Goal: Transaction & Acquisition: Book appointment/travel/reservation

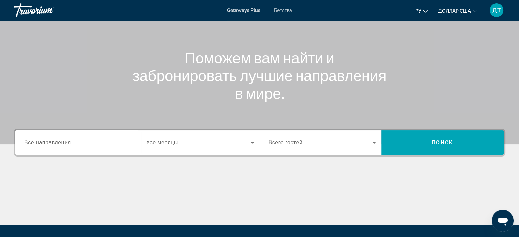
scroll to position [68, 0]
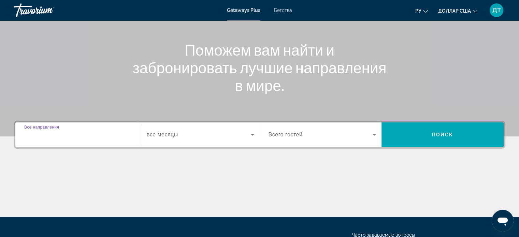
click at [94, 135] on input "Destination Все направления" at bounding box center [78, 135] width 108 height 8
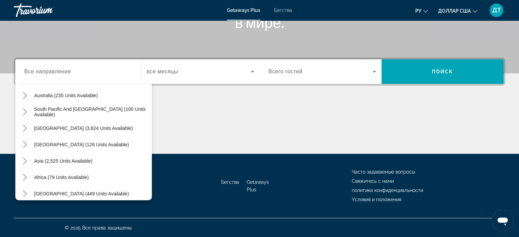
scroll to position [111, 0]
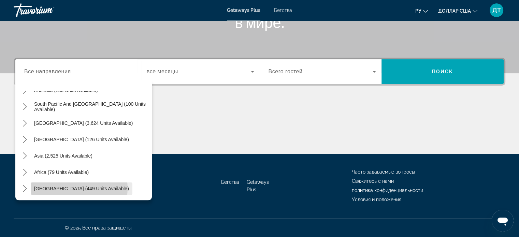
click at [79, 188] on span "Middle East (449 units available)" at bounding box center [81, 188] width 95 height 5
type input "**********"
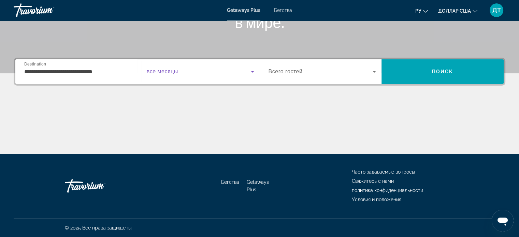
click at [181, 72] on span "Виджет поиска" at bounding box center [199, 72] width 104 height 8
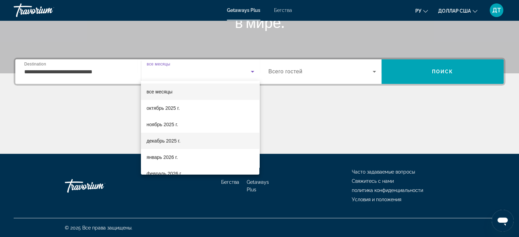
click at [173, 142] on font "декабрь 2025 г." at bounding box center [163, 140] width 34 height 5
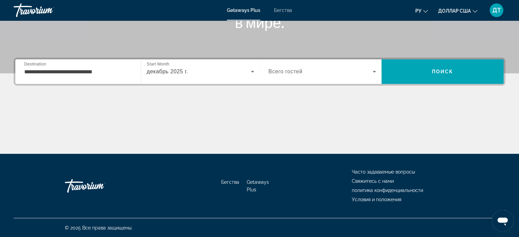
click at [306, 67] on div "Виджет поиска" at bounding box center [322, 71] width 108 height 19
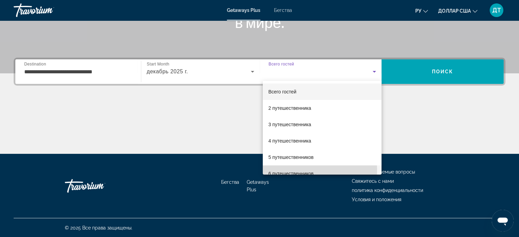
click at [286, 170] on span "6 путешественников" at bounding box center [290, 174] width 45 height 8
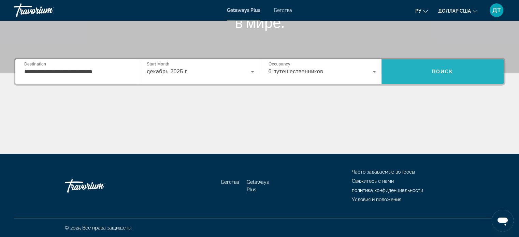
click at [447, 62] on span "Поиск" at bounding box center [442, 71] width 122 height 25
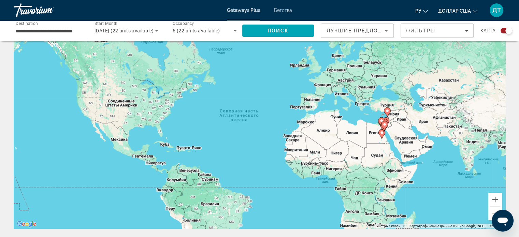
scroll to position [34, 0]
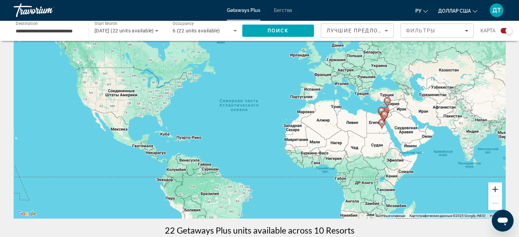
click at [496, 189] on button "Увеличить" at bounding box center [495, 189] width 14 height 14
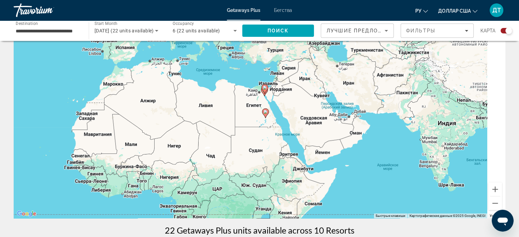
drag, startPoint x: 471, startPoint y: 144, endPoint x: 225, endPoint y: 120, distance: 247.1
click at [225, 120] on div "Чтобы активировать перетаскивание с помощью клавиатуры, нажмите Alt + Ввод. Пос…" at bounding box center [259, 116] width 491 height 205
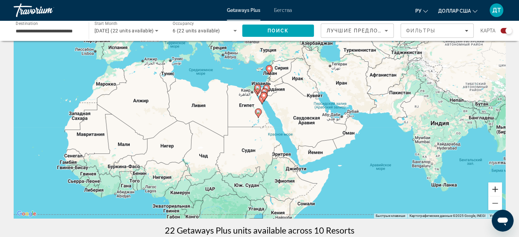
click at [492, 186] on button "Увеличить" at bounding box center [495, 189] width 14 height 14
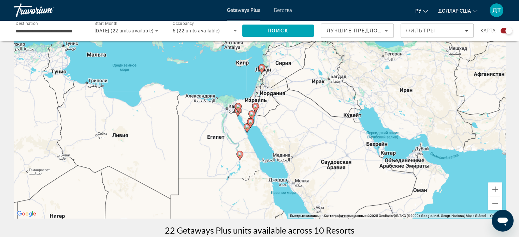
drag, startPoint x: 336, startPoint y: 81, endPoint x: 318, endPoint y: 121, distance: 44.6
click at [318, 121] on div "Чтобы активировать перетаскивание с помощью клавиатуры, нажмите Alt + Ввод. Пос…" at bounding box center [259, 116] width 491 height 205
click at [495, 188] on button "Увеличить" at bounding box center [495, 189] width 14 height 14
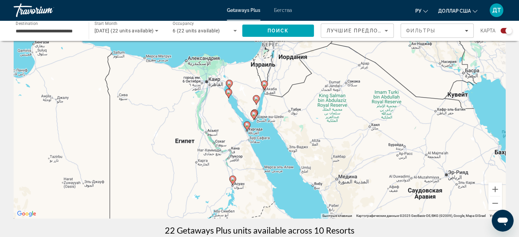
drag, startPoint x: 340, startPoint y: 113, endPoint x: 352, endPoint y: 94, distance: 22.6
click at [352, 94] on div "Чтобы активировать перетаскивание с помощью клавиатуры, нажмите Alt + Ввод. Пос…" at bounding box center [259, 116] width 491 height 205
click at [495, 189] on button "Увеличить" at bounding box center [495, 189] width 14 height 14
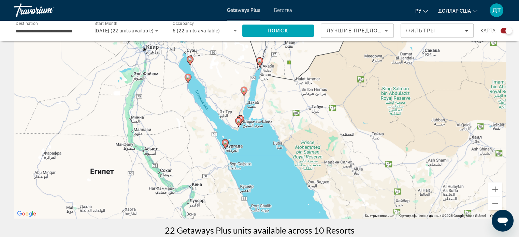
drag, startPoint x: 342, startPoint y: 177, endPoint x: 333, endPoint y: 182, distance: 11.0
click at [333, 182] on div "Чтобы активировать перетаскивание с помощью клавиатуры, нажмите Alt + Ввод. Пос…" at bounding box center [259, 116] width 491 height 205
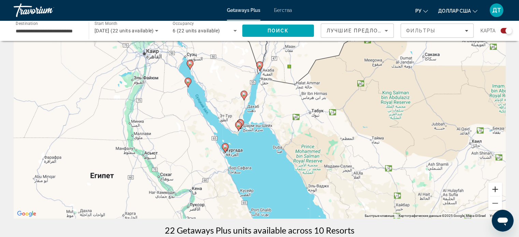
click at [496, 189] on button "Увеличить" at bounding box center [495, 189] width 14 height 14
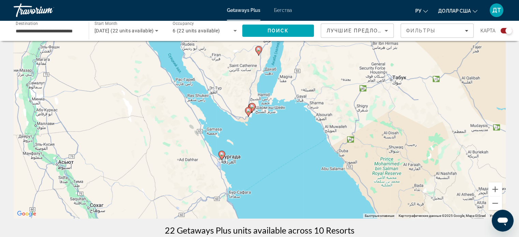
drag, startPoint x: 324, startPoint y: 109, endPoint x: 356, endPoint y: 80, distance: 43.0
click at [356, 80] on div "Чтобы активировать перетаскивание с помощью клавиатуры, нажмите Alt + Ввод. Пос…" at bounding box center [259, 116] width 491 height 205
click at [220, 157] on icon "Основное содержание" at bounding box center [221, 155] width 6 height 9
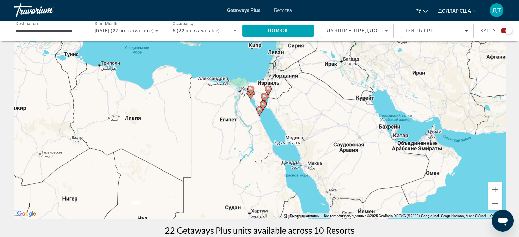
click at [261, 112] on icon "Основное содержание" at bounding box center [259, 110] width 6 height 9
type input "**********"
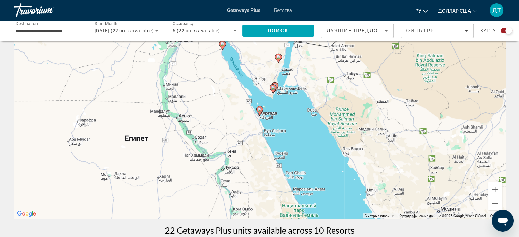
click at [261, 112] on icon "Основное содержание" at bounding box center [259, 110] width 6 height 9
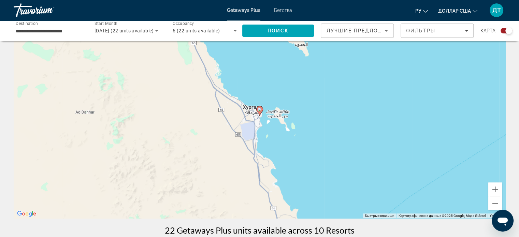
click at [260, 113] on icon "Основное содержание" at bounding box center [259, 110] width 6 height 9
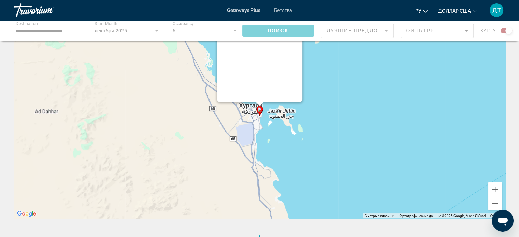
scroll to position [0, 0]
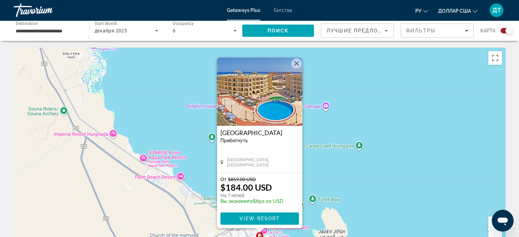
click at [295, 62] on button "Закрыть" at bounding box center [296, 63] width 10 height 10
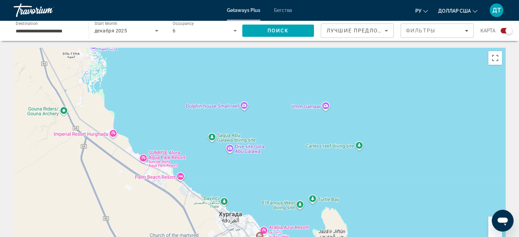
click at [419, 160] on div "Для навигации используйте клавиши со стрелками. Чтобы активировать перетаскиван…" at bounding box center [259, 150] width 491 height 205
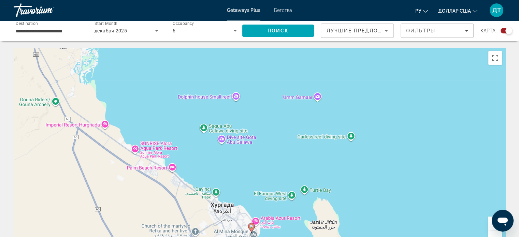
drag, startPoint x: 469, startPoint y: 217, endPoint x: 461, endPoint y: 207, distance: 12.6
click at [461, 207] on div "Чтобы активировать перетаскивание с помощью клавиатуры, нажмите Alt + Ввод. Пос…" at bounding box center [259, 150] width 491 height 205
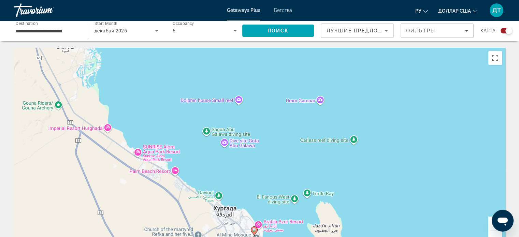
click at [496, 234] on button "Уменьшить" at bounding box center [495, 238] width 14 height 14
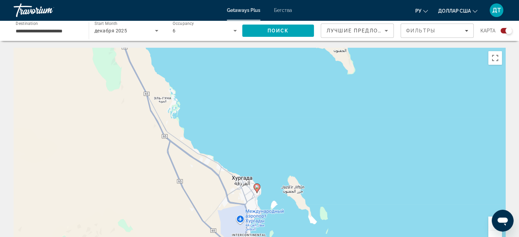
click at [492, 236] on button "Уменьшить" at bounding box center [495, 238] width 14 height 14
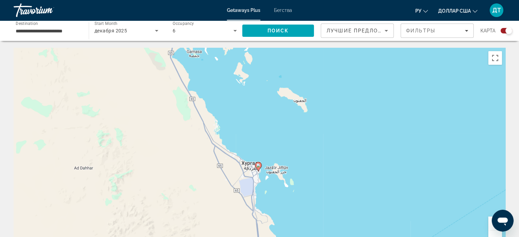
click at [492, 235] on button "Уменьшить" at bounding box center [495, 238] width 14 height 14
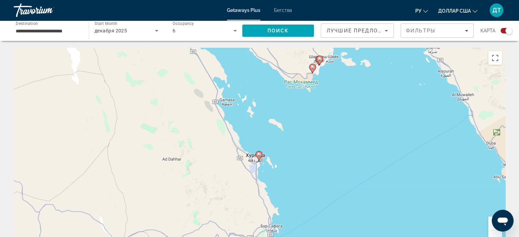
click at [319, 56] on icon "Основное содержание" at bounding box center [319, 60] width 6 height 9
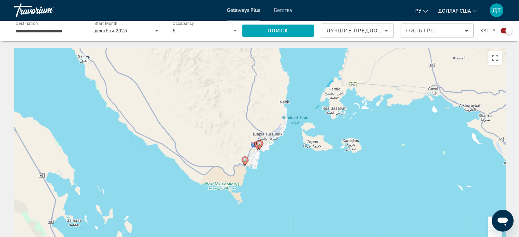
click at [257, 147] on gmp-advanced-marker "Основное содержание" at bounding box center [259, 145] width 7 height 10
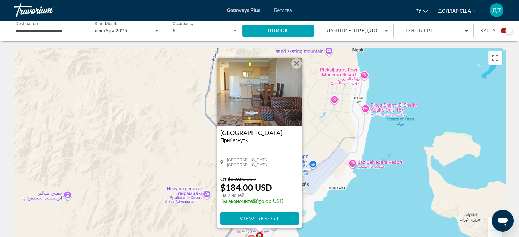
click at [255, 103] on img "Основное содержание" at bounding box center [259, 92] width 85 height 68
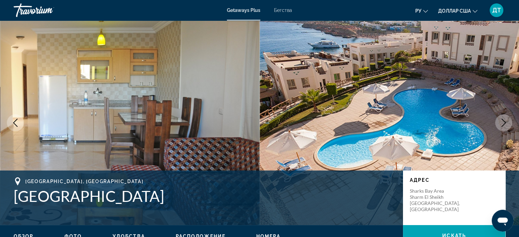
click at [505, 120] on icon "Next image" at bounding box center [503, 123] width 8 height 8
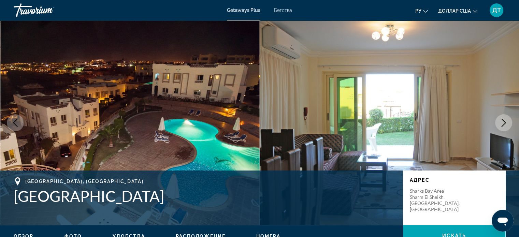
click at [505, 120] on icon "Next image" at bounding box center [503, 123] width 8 height 8
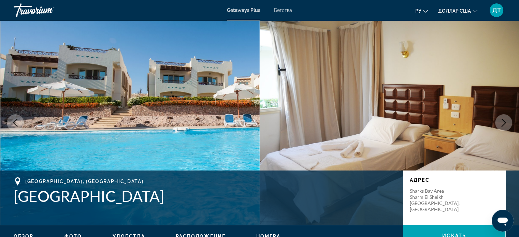
click at [505, 120] on icon "Next image" at bounding box center [503, 123] width 8 height 8
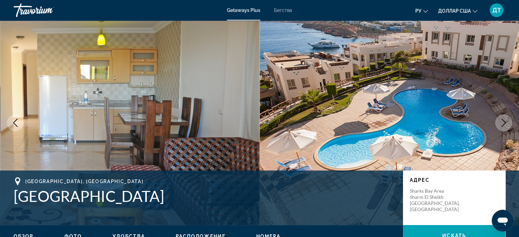
click at [505, 120] on icon "Next image" at bounding box center [503, 123] width 8 height 8
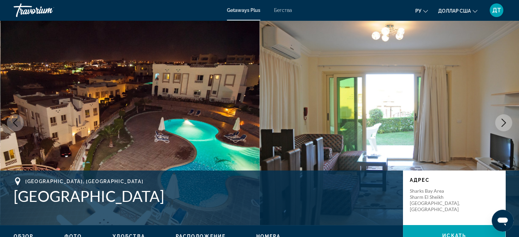
click at [505, 120] on icon "Next image" at bounding box center [503, 123] width 8 height 8
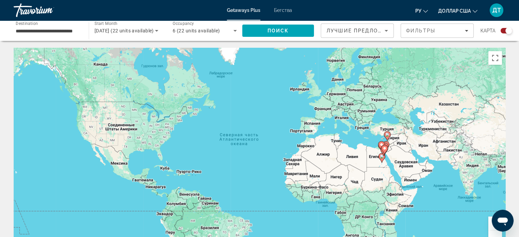
click at [52, 26] on div "**********" at bounding box center [48, 30] width 64 height 19
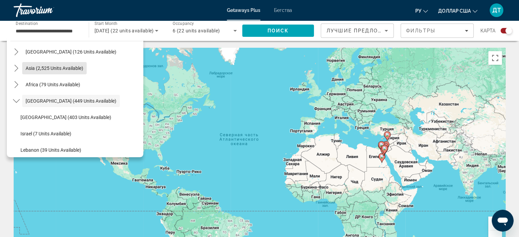
click at [47, 68] on span "Asia (2,525 units available)" at bounding box center [55, 67] width 58 height 5
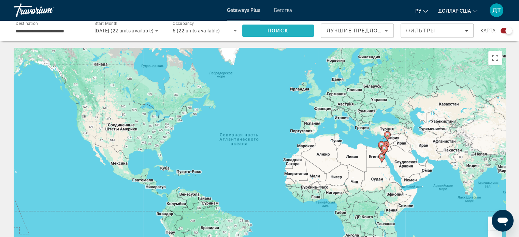
click at [279, 29] on span "Поиск" at bounding box center [277, 30] width 21 height 5
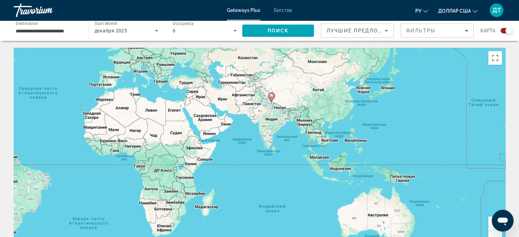
drag, startPoint x: 454, startPoint y: 162, endPoint x: 251, endPoint y: 115, distance: 207.7
click at [251, 115] on div "Чтобы активировать перетаскивание с помощью клавиатуры, нажмите Alt + Ввод. Пос…" at bounding box center [259, 150] width 491 height 205
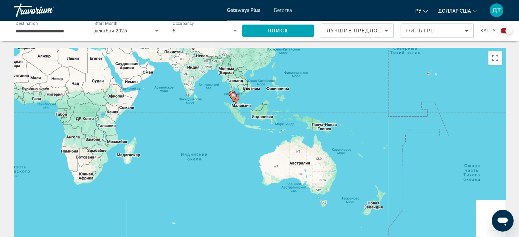
drag, startPoint x: 411, startPoint y: 177, endPoint x: 321, endPoint y: 117, distance: 108.3
click at [321, 117] on div "Чтобы активировать перетаскивание с помощью клавиатуры, нажмите Alt + Ввод. Пос…" at bounding box center [259, 150] width 491 height 205
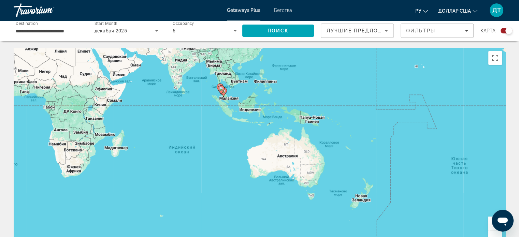
click at [489, 226] on button "Увеличить" at bounding box center [495, 224] width 14 height 14
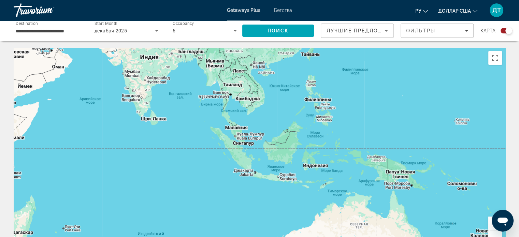
drag, startPoint x: 249, startPoint y: 88, endPoint x: 300, endPoint y: 183, distance: 108.4
click at [300, 183] on div "Основное содержание" at bounding box center [259, 150] width 491 height 205
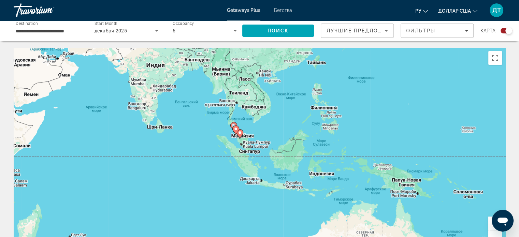
click at [489, 224] on button "Увеличить" at bounding box center [495, 224] width 14 height 14
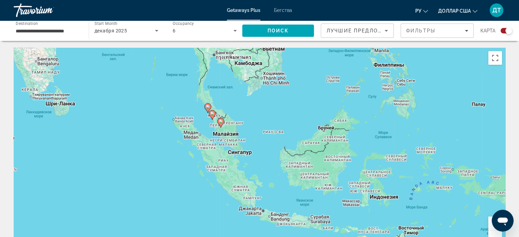
click at [489, 223] on button "Увеличить" at bounding box center [495, 224] width 14 height 14
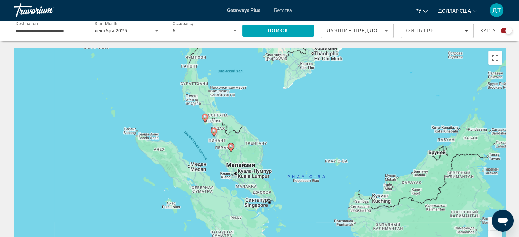
drag, startPoint x: 231, startPoint y: 86, endPoint x: 282, endPoint y: 133, distance: 70.2
click at [282, 133] on div "Чтобы активировать перетаскивание с помощью клавиатуры, нажмите Alt + Ввод. Пос…" at bounding box center [259, 150] width 491 height 205
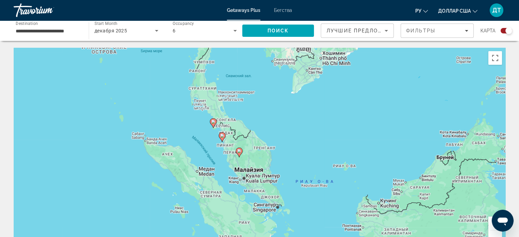
drag, startPoint x: 311, startPoint y: 117, endPoint x: 318, endPoint y: 121, distance: 8.1
click at [318, 121] on div "Чтобы активировать перетаскивание с помощью клавиатуры, нажмите Alt + Ввод. Пос…" at bounding box center [259, 150] width 491 height 205
click at [137, 29] on div "декабря 2025" at bounding box center [124, 31] width 60 height 8
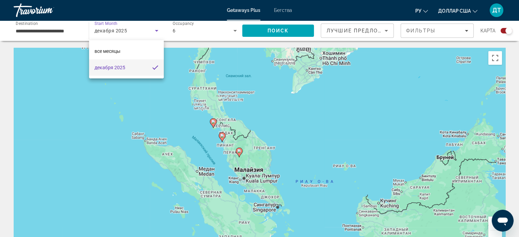
click at [156, 31] on div at bounding box center [259, 118] width 519 height 237
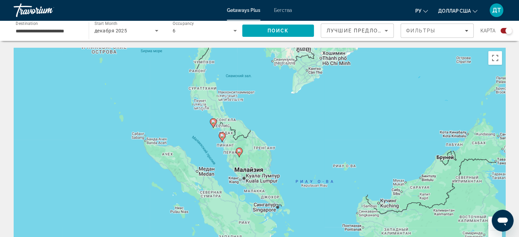
click at [213, 122] on image "Основное содержание" at bounding box center [213, 122] width 4 height 4
type input "**********"
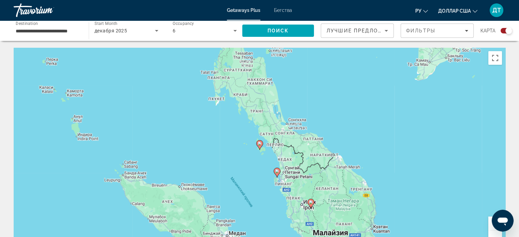
click at [261, 146] on icon "Основное содержание" at bounding box center [259, 145] width 6 height 9
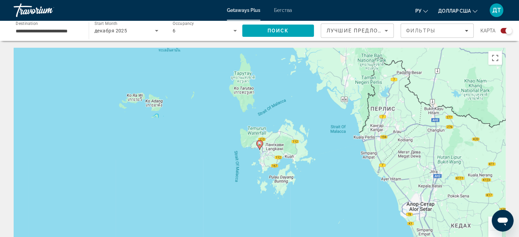
click at [259, 146] on icon "Основное содержание" at bounding box center [259, 145] width 6 height 9
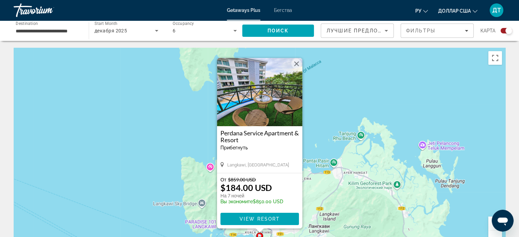
click at [247, 103] on img "Основное содержание" at bounding box center [259, 92] width 85 height 68
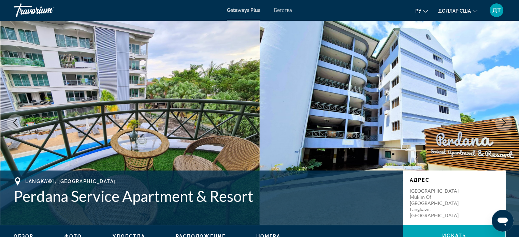
click at [501, 119] on icon "Next image" at bounding box center [503, 123] width 4 height 8
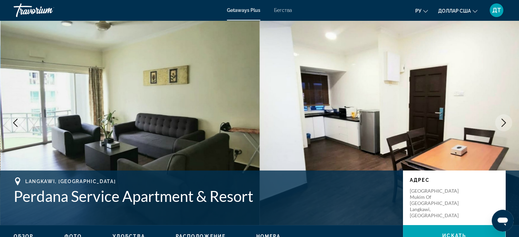
click at [505, 122] on icon "Next image" at bounding box center [503, 123] width 4 height 8
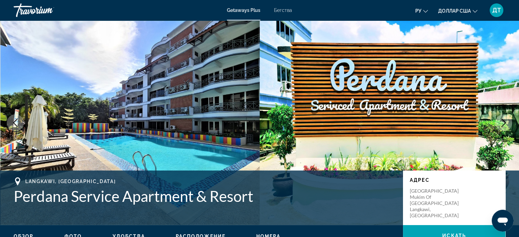
click at [499, 124] on icon "Next image" at bounding box center [503, 123] width 8 height 8
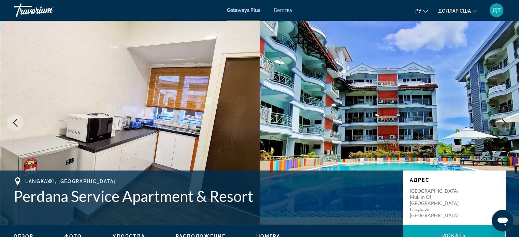
click at [502, 121] on icon "Next image" at bounding box center [503, 123] width 8 height 8
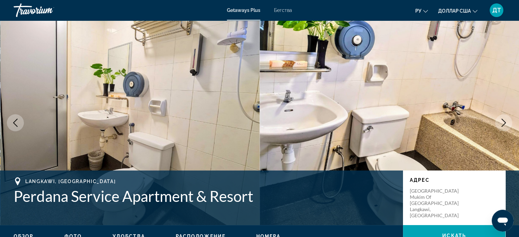
click at [504, 123] on icon "Next image" at bounding box center [503, 123] width 8 height 8
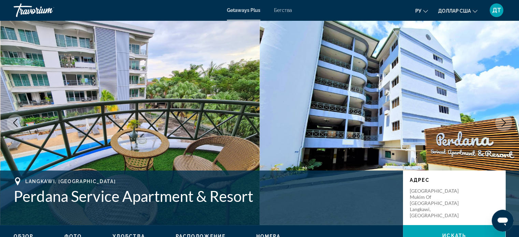
click at [503, 124] on icon "Next image" at bounding box center [503, 123] width 8 height 8
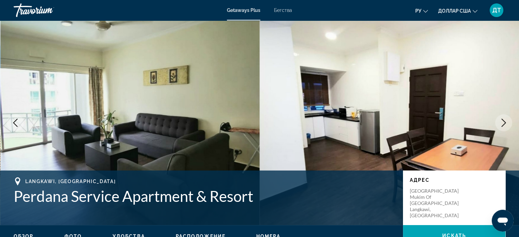
click at [503, 124] on icon "Next image" at bounding box center [503, 123] width 8 height 8
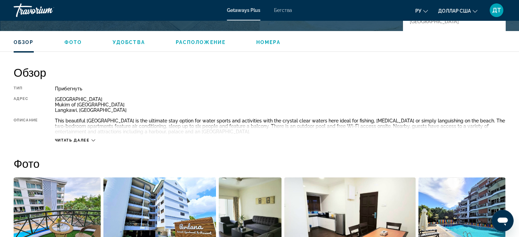
scroll to position [205, 0]
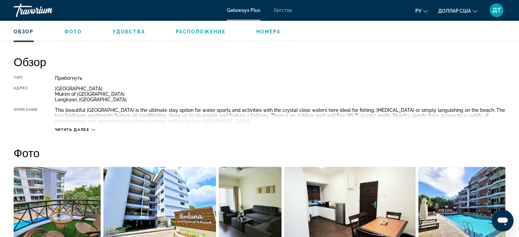
click at [93, 129] on icon "Основное содержание" at bounding box center [93, 130] width 4 height 4
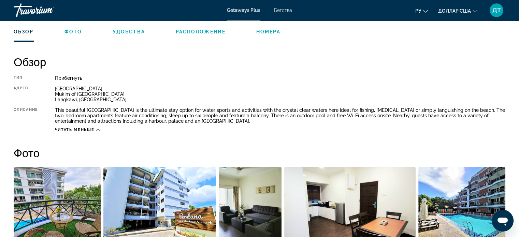
click at [124, 34] on span "Удобства" at bounding box center [129, 31] width 32 height 5
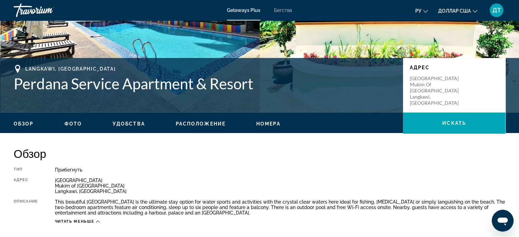
scroll to position [102, 0]
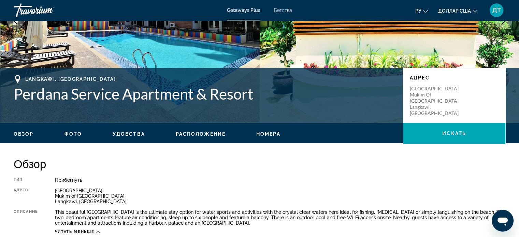
click at [267, 131] on span "Номера" at bounding box center [268, 133] width 24 height 5
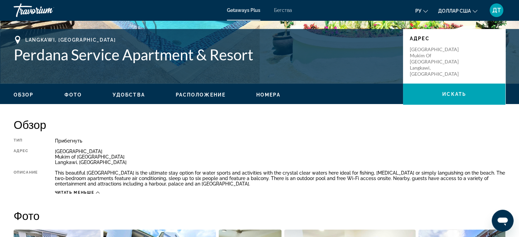
scroll to position [137, 0]
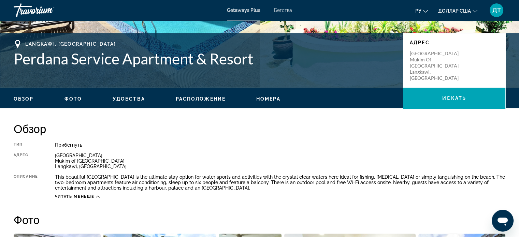
click at [70, 97] on span "Фото" at bounding box center [72, 98] width 17 height 5
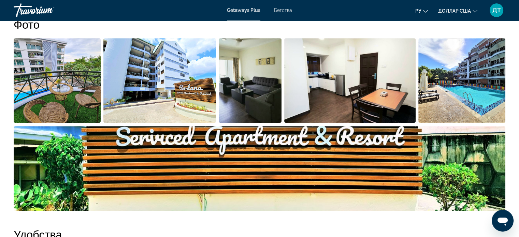
scroll to position [343, 0]
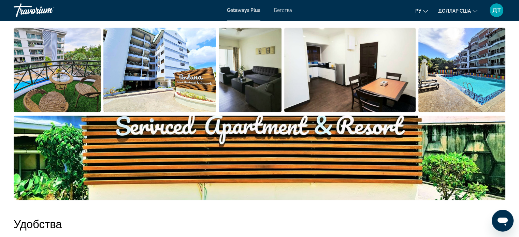
click at [22, 161] on img "Open full-screen image slider" at bounding box center [259, 158] width 491 height 85
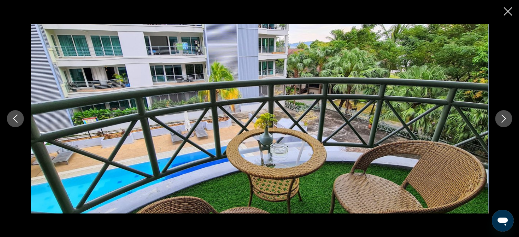
click at [502, 116] on icon "Next image" at bounding box center [503, 119] width 4 height 8
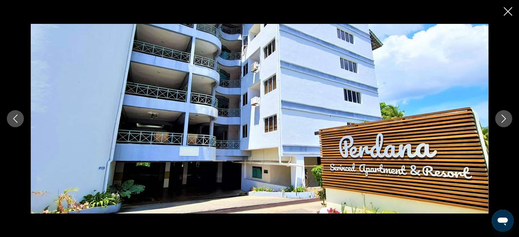
click at [502, 116] on icon "Next image" at bounding box center [503, 119] width 4 height 8
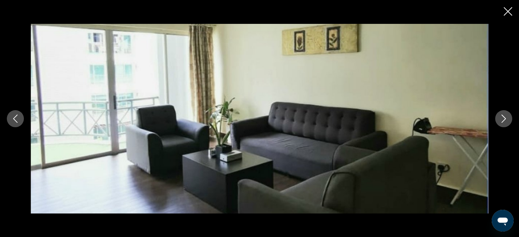
click at [504, 123] on button "Next image" at bounding box center [503, 118] width 17 height 17
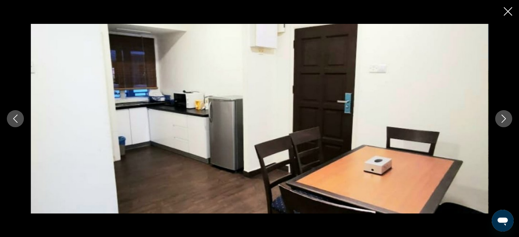
click at [502, 118] on icon "Next image" at bounding box center [503, 119] width 8 height 8
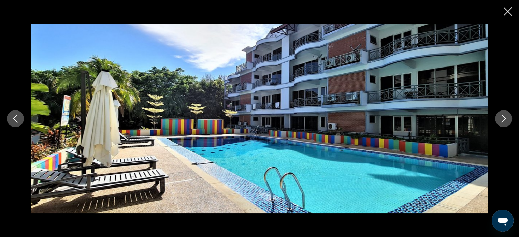
click at [502, 118] on icon "Next image" at bounding box center [503, 119] width 8 height 8
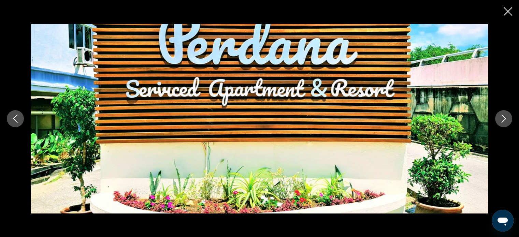
click at [509, 12] on icon "Close slideshow" at bounding box center [507, 11] width 9 height 9
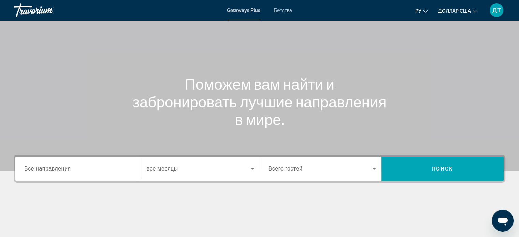
click at [72, 170] on input "Destination Все направления" at bounding box center [78, 169] width 108 height 8
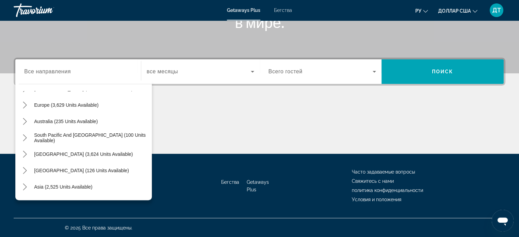
scroll to position [111, 0]
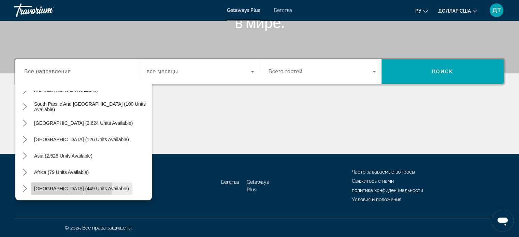
click at [71, 187] on span "Middle East (449 units available)" at bounding box center [81, 188] width 95 height 5
type input "**********"
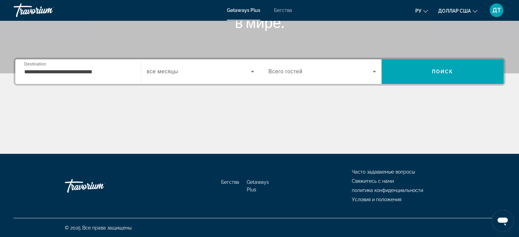
click at [170, 70] on span "все месяцы" at bounding box center [162, 72] width 31 height 6
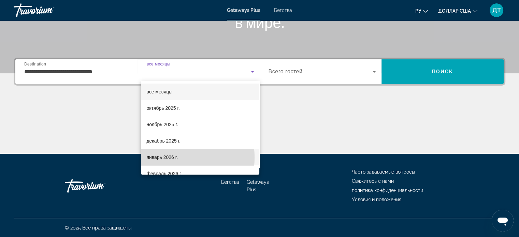
click at [164, 158] on font "январь 2026 г." at bounding box center [161, 157] width 31 height 5
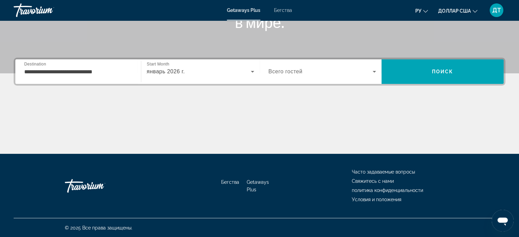
click at [301, 75] on div "Виджет поиска" at bounding box center [322, 71] width 108 height 19
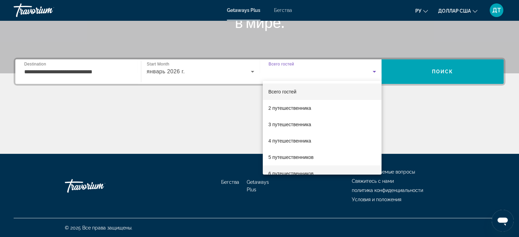
click at [301, 172] on font "6 путешественников" at bounding box center [290, 173] width 45 height 5
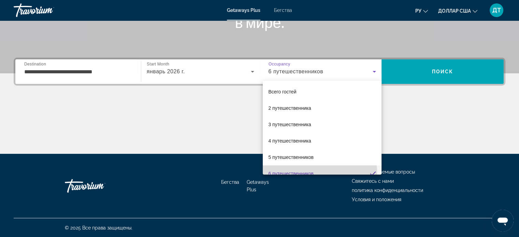
scroll to position [0, 0]
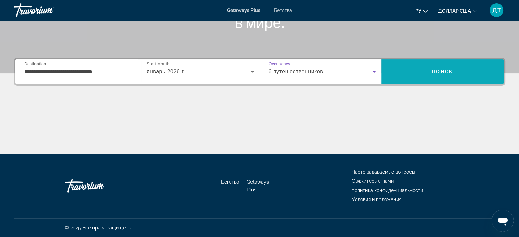
click at [443, 73] on span "Поиск" at bounding box center [442, 71] width 21 height 5
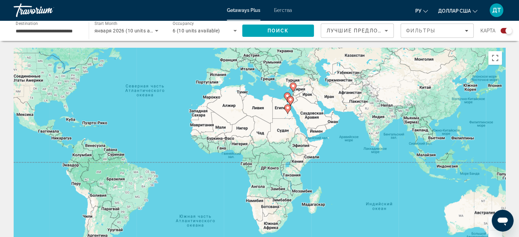
drag, startPoint x: 467, startPoint y: 164, endPoint x: 372, endPoint y: 115, distance: 106.6
click at [372, 115] on div "Чтобы активировать перетаскивание с помощью клавиатуры, нажмите Alt + Ввод. Пос…" at bounding box center [259, 150] width 491 height 205
click at [490, 226] on button "Увеличить" at bounding box center [495, 224] width 14 height 14
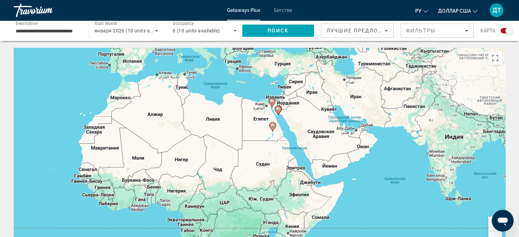
drag, startPoint x: 353, startPoint y: 77, endPoint x: 310, endPoint y: 130, distance: 68.9
click at [310, 130] on div "Чтобы активировать перетаскивание с помощью клавиатуры, нажмите Alt + Ввод. Пос…" at bounding box center [259, 150] width 491 height 205
click at [490, 228] on button "Увеличить" at bounding box center [495, 224] width 14 height 14
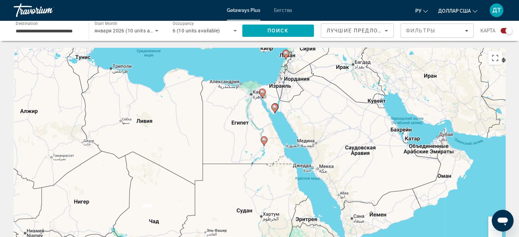
drag, startPoint x: 393, startPoint y: 104, endPoint x: 370, endPoint y: 137, distance: 40.5
click at [370, 137] on div "Чтобы активировать перетаскивание с помощью клавиатуры, нажмите Alt + Ввод. Пос…" at bounding box center [259, 150] width 491 height 205
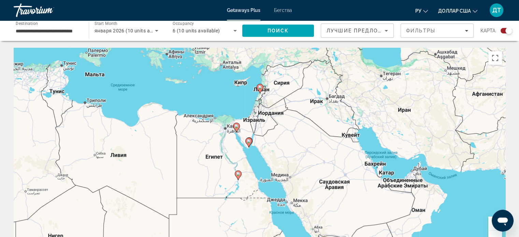
drag, startPoint x: 384, startPoint y: 95, endPoint x: 357, endPoint y: 130, distance: 44.3
click at [357, 130] on div "Чтобы активировать перетаскивание с помощью клавиатуры, нажмите Alt + Ввод. Пос…" at bounding box center [259, 150] width 491 height 205
click at [490, 227] on button "Увеличить" at bounding box center [495, 224] width 14 height 14
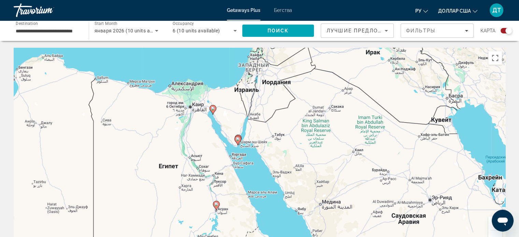
click at [491, 227] on button "Увеличить" at bounding box center [495, 224] width 14 height 14
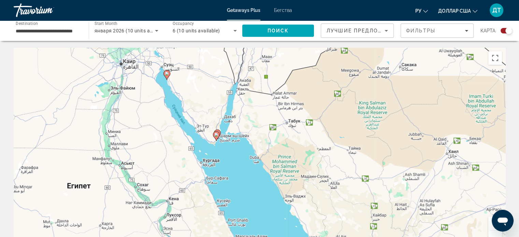
click at [491, 227] on button "Увеличить" at bounding box center [495, 224] width 14 height 14
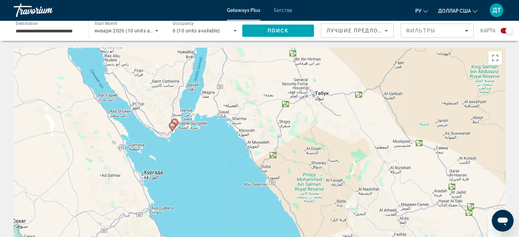
click at [491, 227] on button "Увеличить" at bounding box center [495, 224] width 14 height 14
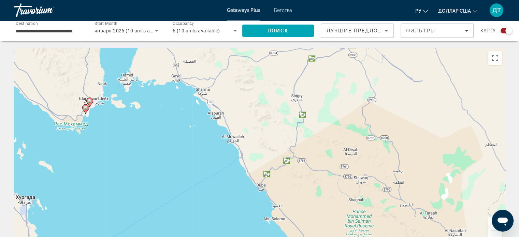
click at [84, 107] on image "Основное содержание" at bounding box center [86, 108] width 4 height 4
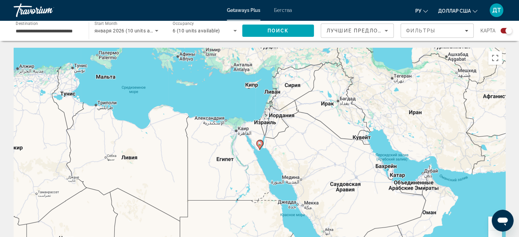
click at [260, 146] on icon "Основное содержание" at bounding box center [259, 145] width 6 height 9
type input "**********"
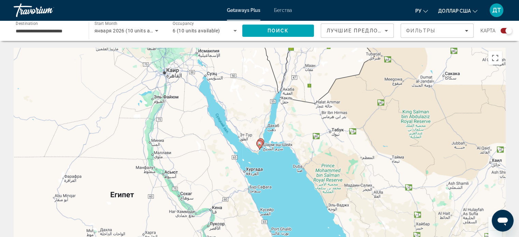
click at [259, 144] on image "Основное содержание" at bounding box center [260, 144] width 4 height 4
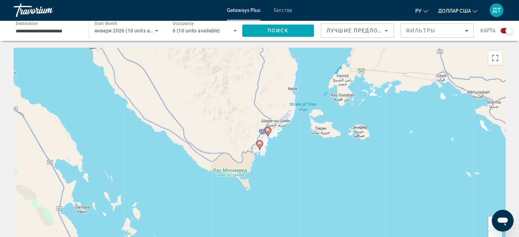
click at [259, 144] on image "Основное содержание" at bounding box center [260, 144] width 4 height 4
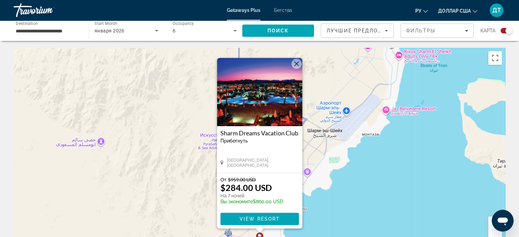
click at [253, 89] on img "Основное содержание" at bounding box center [259, 92] width 85 height 68
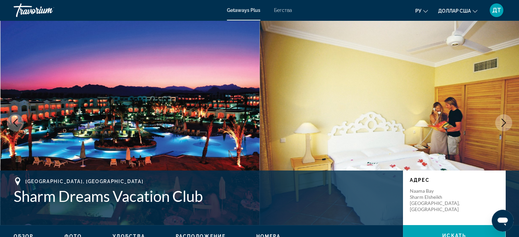
click at [501, 124] on icon "Next image" at bounding box center [503, 123] width 8 height 8
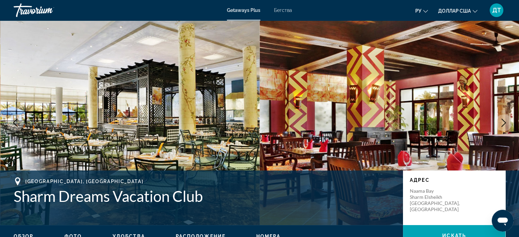
click at [503, 120] on icon "Next image" at bounding box center [503, 123] width 4 height 8
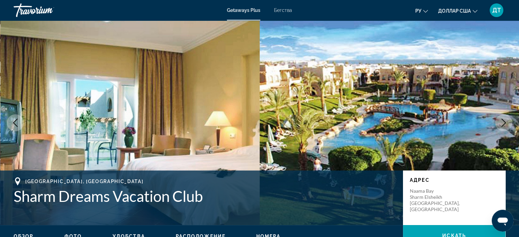
click at [505, 122] on icon "Next image" at bounding box center [503, 123] width 8 height 8
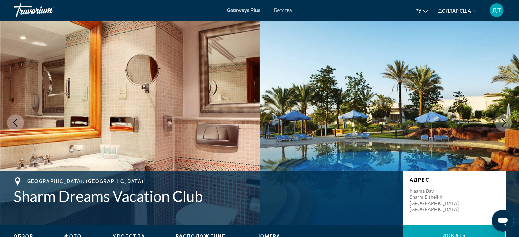
click at [502, 120] on icon "Next image" at bounding box center [503, 123] width 4 height 8
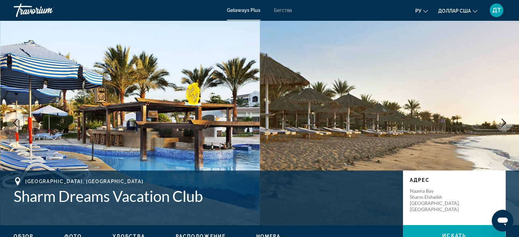
click at [505, 122] on icon "Next image" at bounding box center [503, 123] width 8 height 8
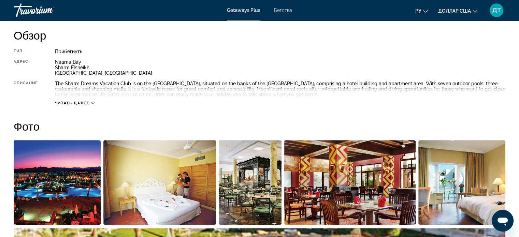
scroll to position [233, 0]
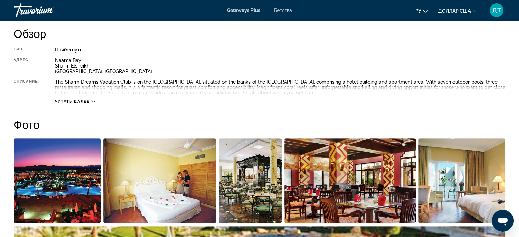
click at [70, 100] on span "Читать далее" at bounding box center [72, 101] width 35 height 4
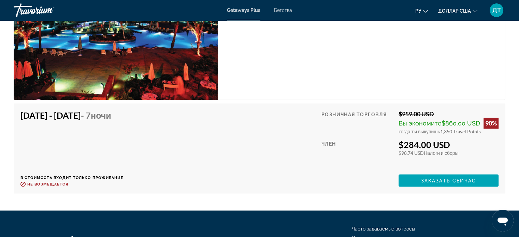
scroll to position [1146, 0]
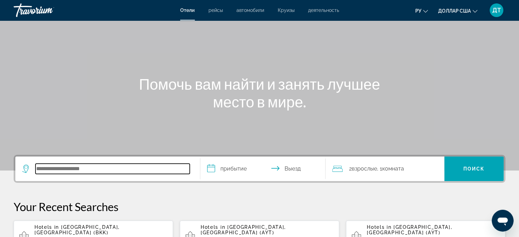
click at [46, 173] on input "Поиск отеля" at bounding box center [112, 169] width 154 height 10
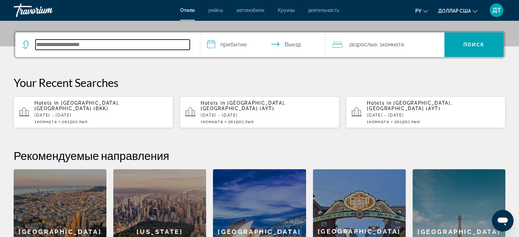
scroll to position [166, 0]
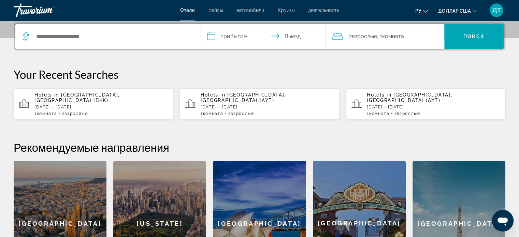
click at [208, 105] on p "[DATE] - [DATE]" at bounding box center [267, 107] width 133 height 5
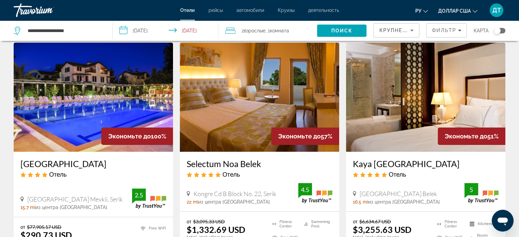
scroll to position [34, 0]
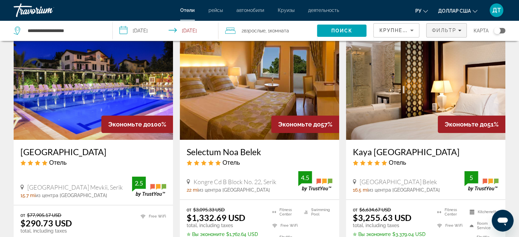
click at [437, 33] on span "Filters" at bounding box center [446, 30] width 40 height 16
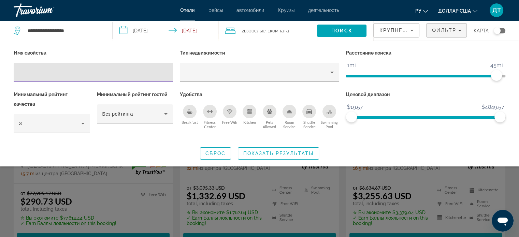
scroll to position [68, 0]
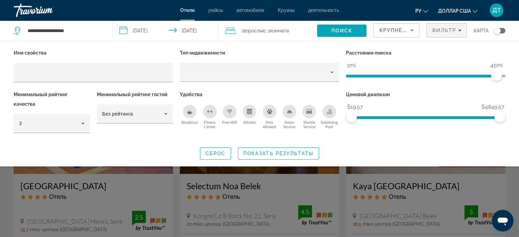
click at [341, 171] on div "Search widget" at bounding box center [259, 169] width 519 height 135
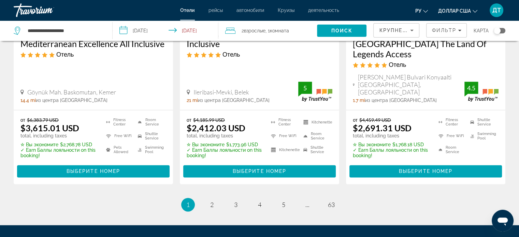
scroll to position [987, 0]
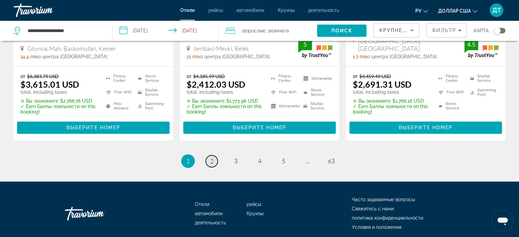
click at [212, 157] on span "2" at bounding box center [211, 161] width 3 height 8
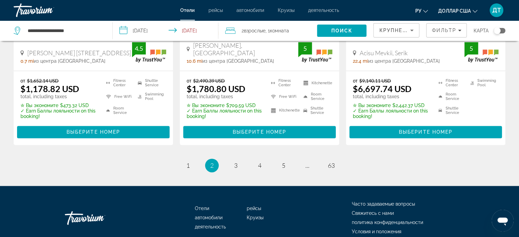
scroll to position [988, 0]
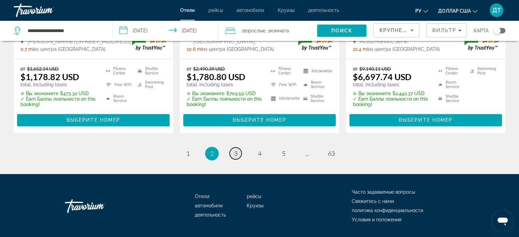
click at [234, 150] on span "3" at bounding box center [235, 154] width 3 height 8
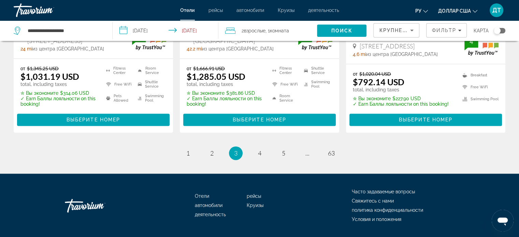
scroll to position [988, 0]
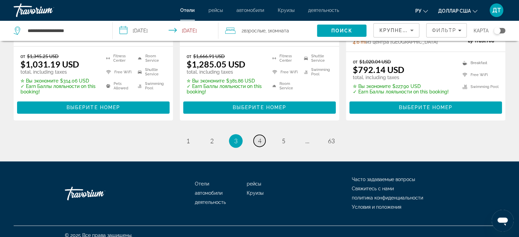
click at [259, 137] on span "4" at bounding box center [259, 141] width 3 height 8
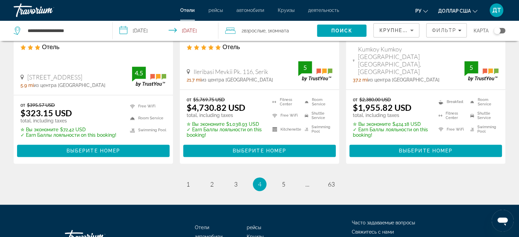
scroll to position [982, 0]
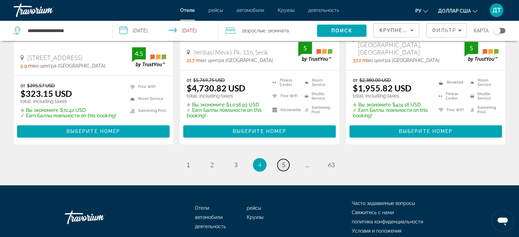
click at [280, 159] on link "page 5" at bounding box center [283, 165] width 12 height 12
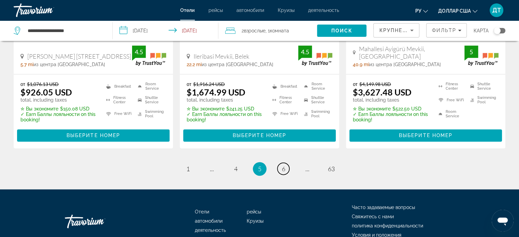
scroll to position [980, 0]
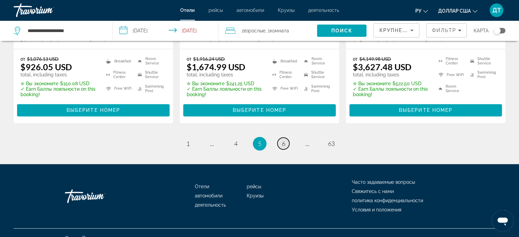
click at [282, 140] on span "6" at bounding box center [283, 144] width 3 height 8
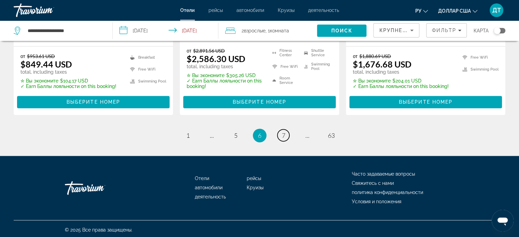
scroll to position [983, 0]
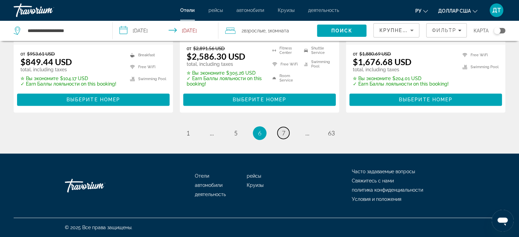
click at [283, 132] on span "7" at bounding box center [283, 133] width 3 height 8
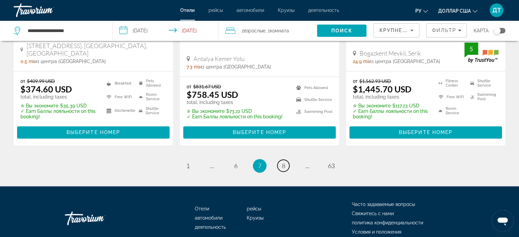
scroll to position [989, 0]
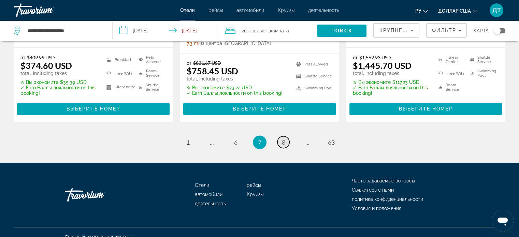
click at [282, 137] on link "page 8" at bounding box center [283, 142] width 12 height 12
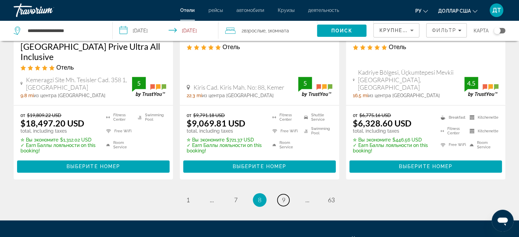
scroll to position [955, 0]
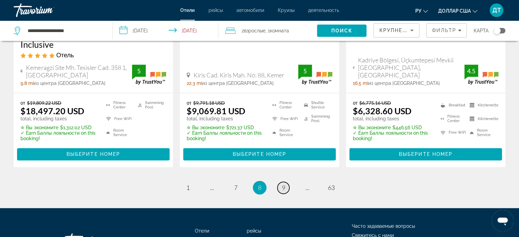
click at [283, 184] on span "9" at bounding box center [283, 188] width 3 height 8
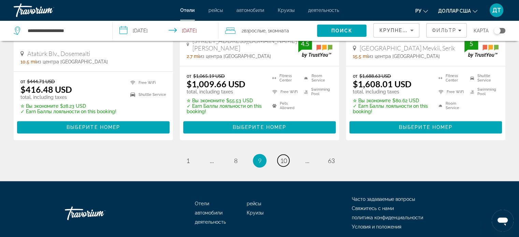
scroll to position [988, 0]
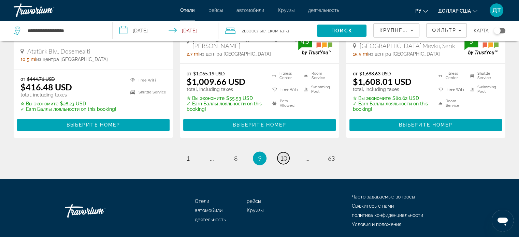
click at [282, 155] on span "10" at bounding box center [283, 159] width 7 height 8
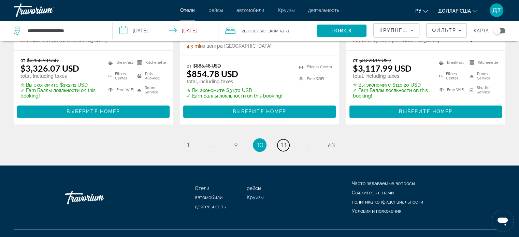
scroll to position [988, 0]
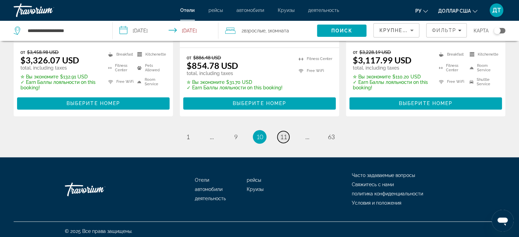
click at [282, 133] on span "11" at bounding box center [283, 137] width 7 height 8
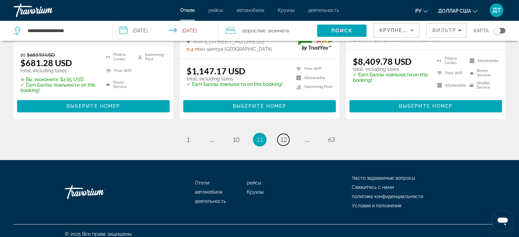
scroll to position [977, 0]
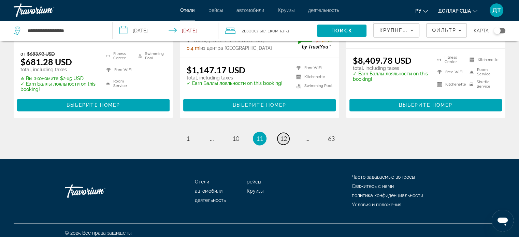
click at [286, 135] on span "12" at bounding box center [283, 139] width 7 height 8
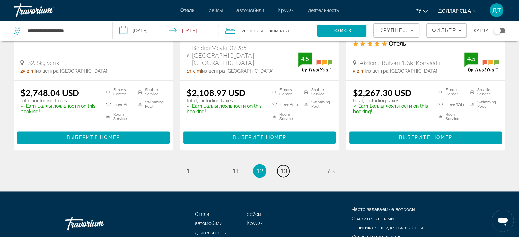
scroll to position [952, 0]
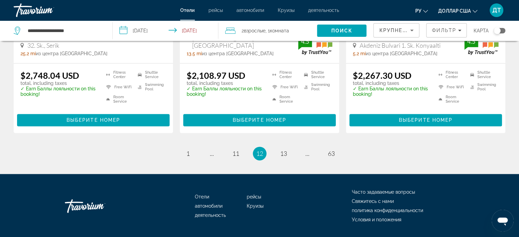
click at [280, 147] on li "page 13" at bounding box center [284, 154] width 14 height 14
click at [285, 150] on span "13" at bounding box center [283, 154] width 7 height 8
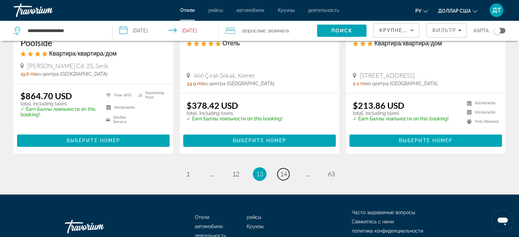
scroll to position [973, 0]
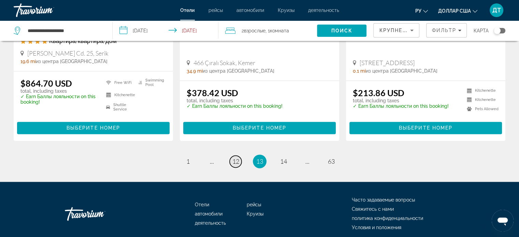
click at [233, 158] on span "12" at bounding box center [235, 162] width 7 height 8
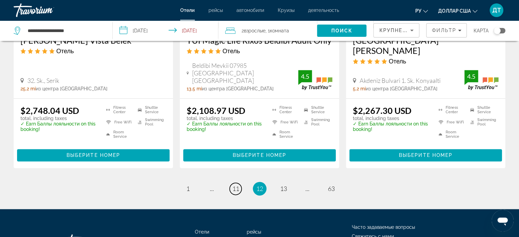
scroll to position [921, 0]
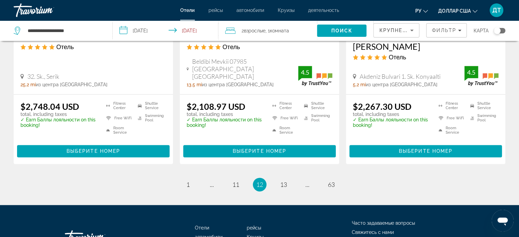
click at [224, 178] on ul "12 / 63 page 1 page ... page 11 You're on page 12 page 13 page ... page 63" at bounding box center [259, 185] width 491 height 14
click at [232, 179] on link "page 11" at bounding box center [236, 185] width 12 height 12
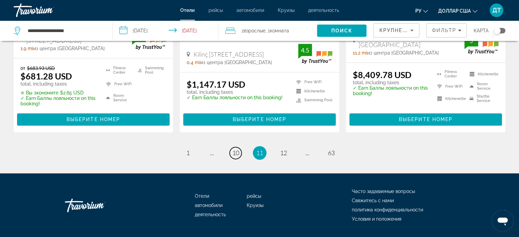
scroll to position [967, 0]
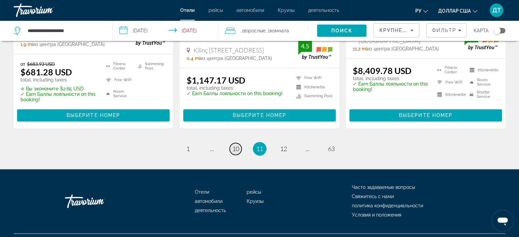
click at [235, 145] on span "10" at bounding box center [235, 149] width 7 height 8
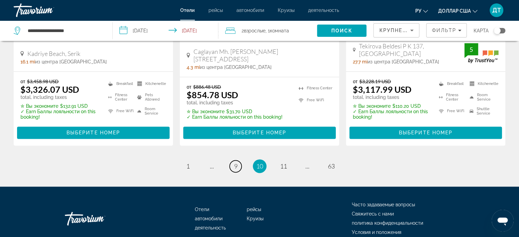
scroll to position [988, 0]
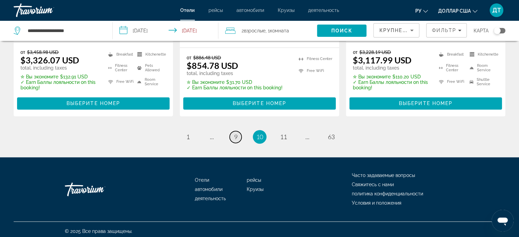
click at [237, 133] on span "9" at bounding box center [235, 137] width 3 height 8
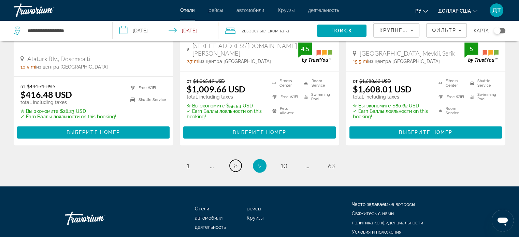
scroll to position [988, 0]
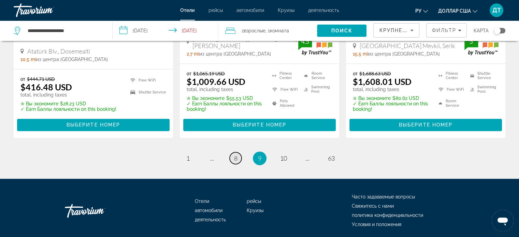
click at [233, 152] on link "page 8" at bounding box center [236, 158] width 12 height 12
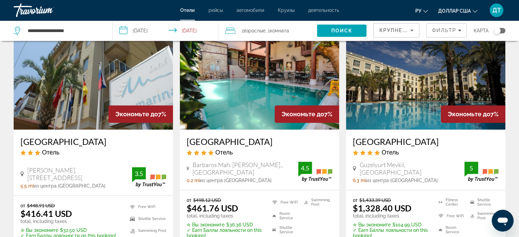
scroll to position [546, 0]
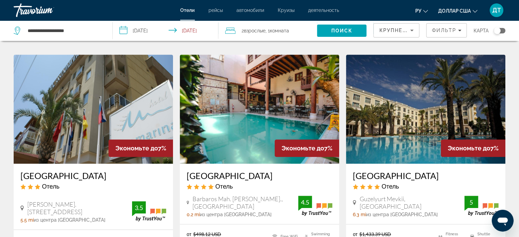
click at [231, 101] on img "Основное содержание" at bounding box center [259, 109] width 159 height 109
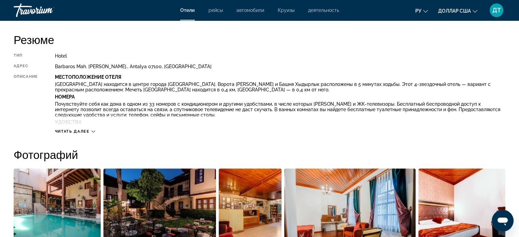
scroll to position [239, 0]
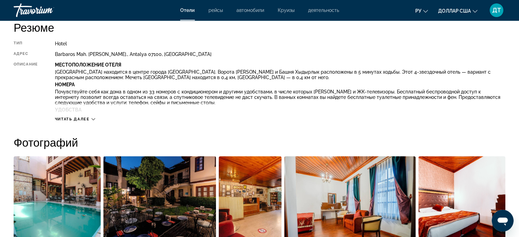
click at [73, 117] on span "Читать далее" at bounding box center [72, 119] width 35 height 4
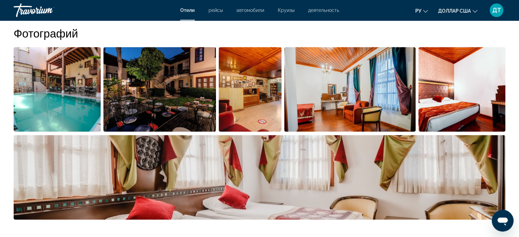
scroll to position [409, 0]
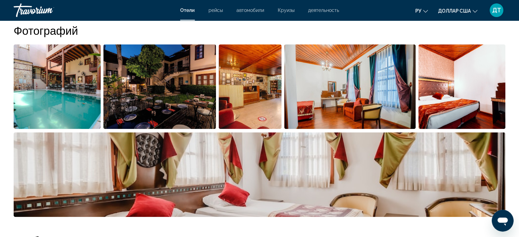
click at [143, 99] on img "Open full-screen image slider" at bounding box center [159, 86] width 113 height 85
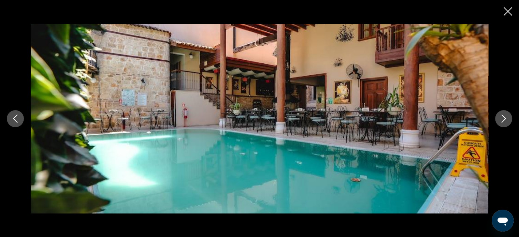
click at [503, 121] on icon "Next image" at bounding box center [503, 119] width 8 height 8
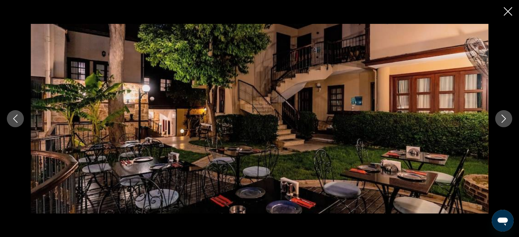
click at [503, 121] on icon "Next image" at bounding box center [503, 119] width 4 height 8
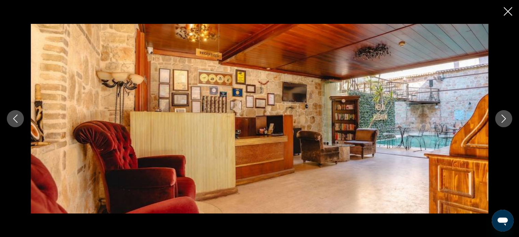
click at [503, 121] on icon "Next image" at bounding box center [503, 119] width 4 height 8
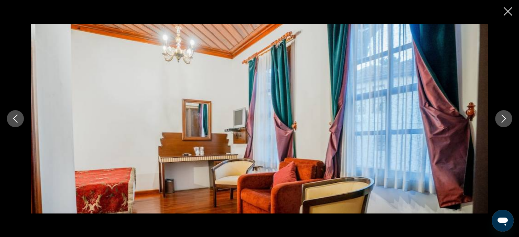
click at [503, 121] on icon "Next image" at bounding box center [503, 119] width 4 height 8
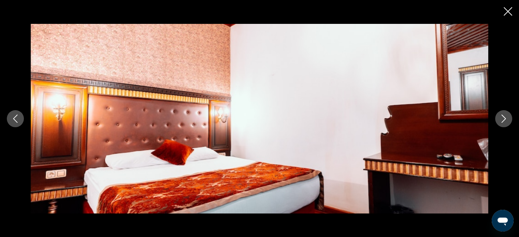
click at [503, 121] on icon "Next image" at bounding box center [503, 119] width 4 height 8
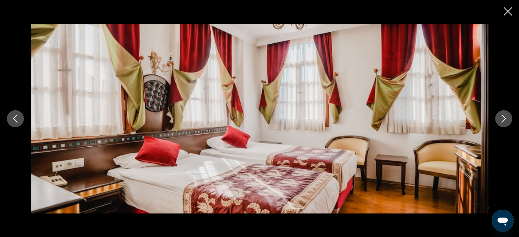
click at [503, 121] on icon "Next image" at bounding box center [503, 119] width 4 height 8
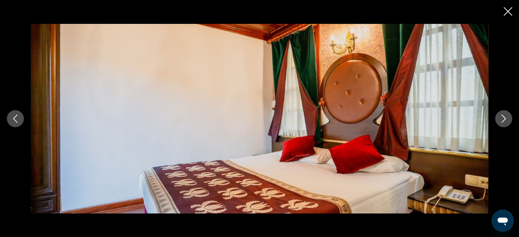
click at [503, 121] on icon "Next image" at bounding box center [503, 119] width 4 height 8
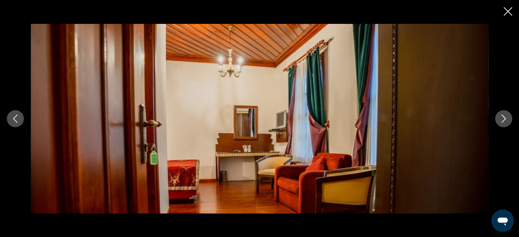
click at [503, 121] on icon "Next image" at bounding box center [503, 119] width 4 height 8
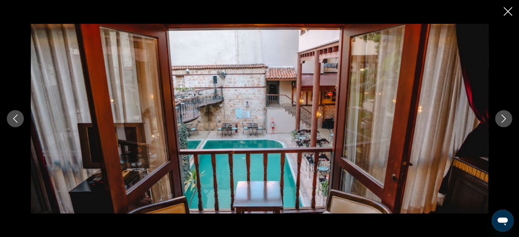
click at [503, 121] on icon "Next image" at bounding box center [503, 119] width 4 height 8
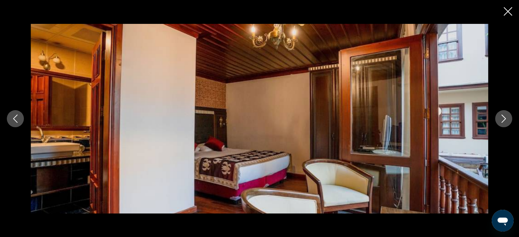
click at [503, 121] on icon "Next image" at bounding box center [503, 119] width 4 height 8
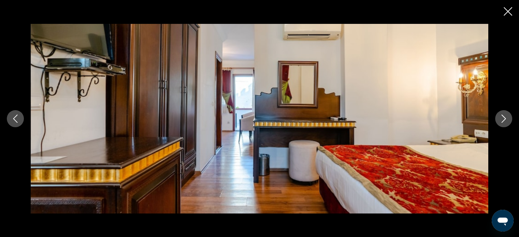
click at [503, 121] on icon "Next image" at bounding box center [503, 119] width 4 height 8
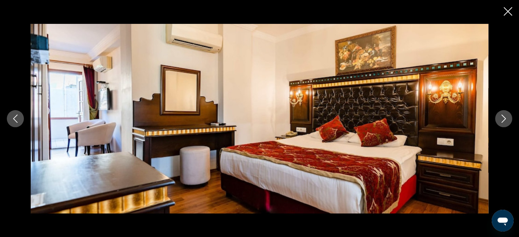
click at [506, 11] on icon "Close slideshow" at bounding box center [507, 11] width 9 height 9
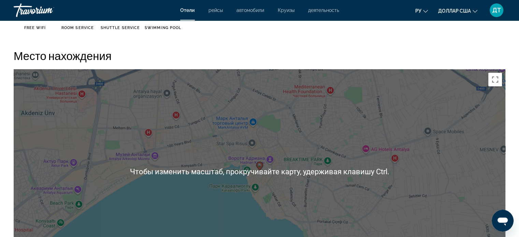
scroll to position [682, 0]
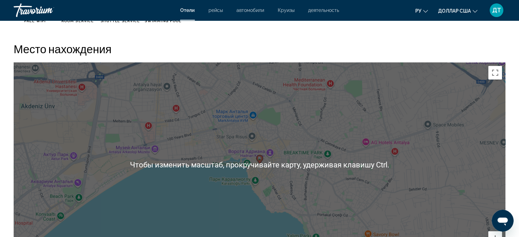
click at [420, 113] on div "Чтобы активировать перетаскивание с помощью клавиатуры, нажмите Alt + Ввод. Пос…" at bounding box center [259, 164] width 491 height 205
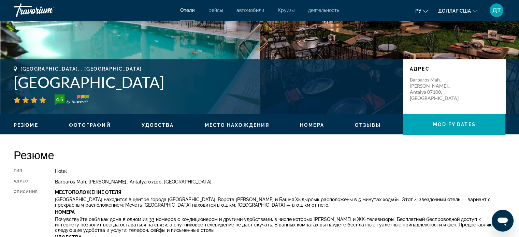
scroll to position [0, 0]
